Goal: Task Accomplishment & Management: Manage account settings

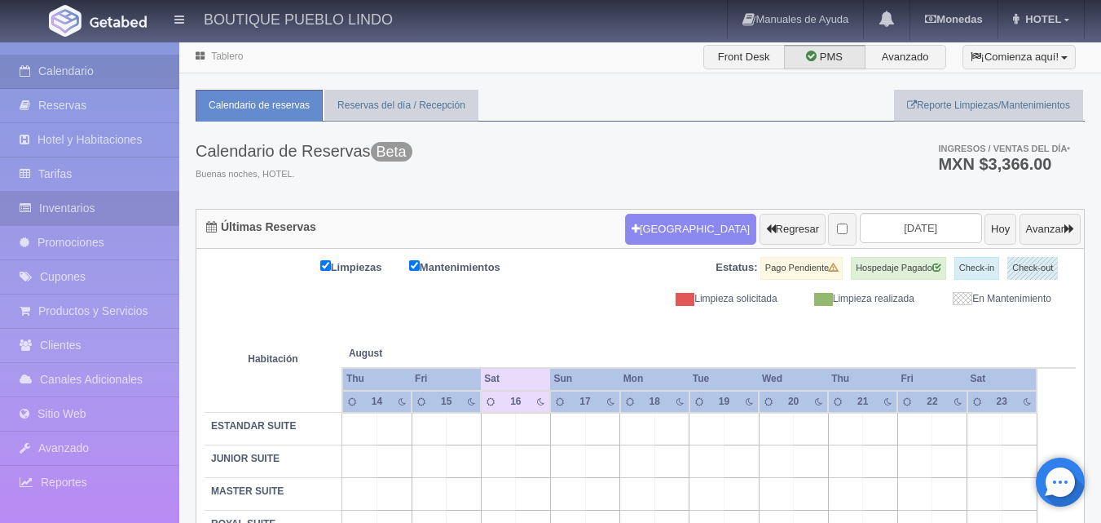
click at [112, 203] on link "Inventarios" at bounding box center [89, 208] width 179 height 33
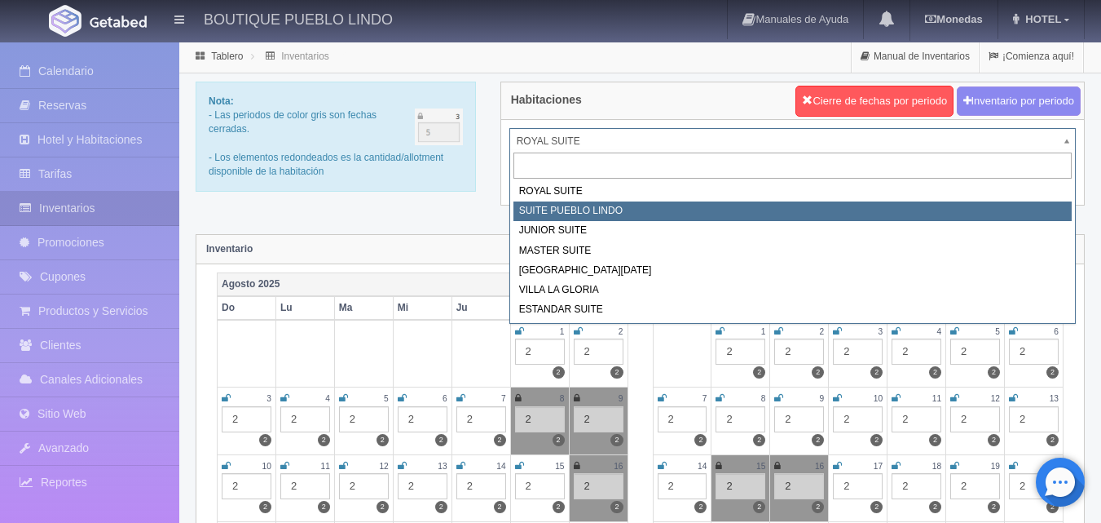
select select "615"
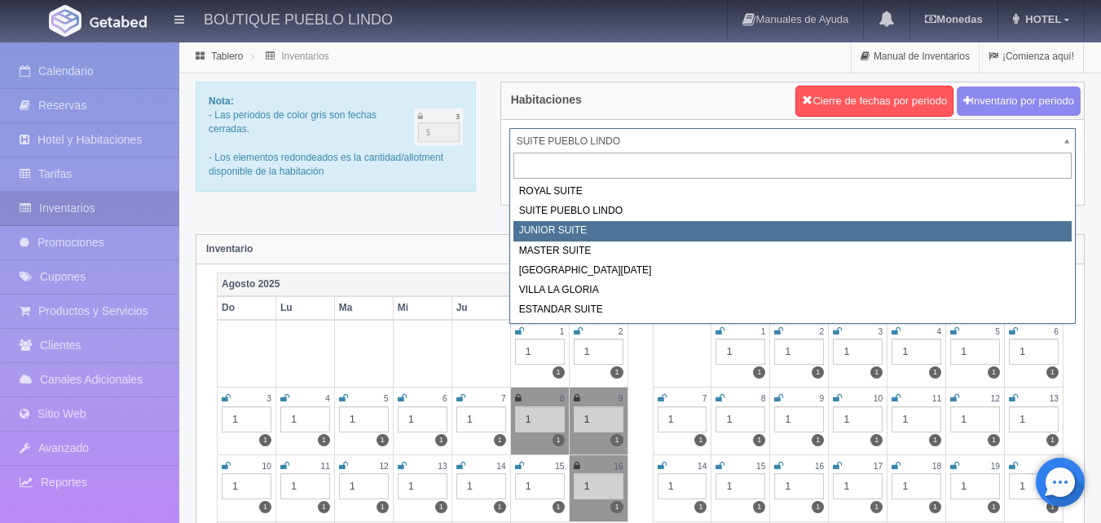
select select "616"
